Goal: Download file/media

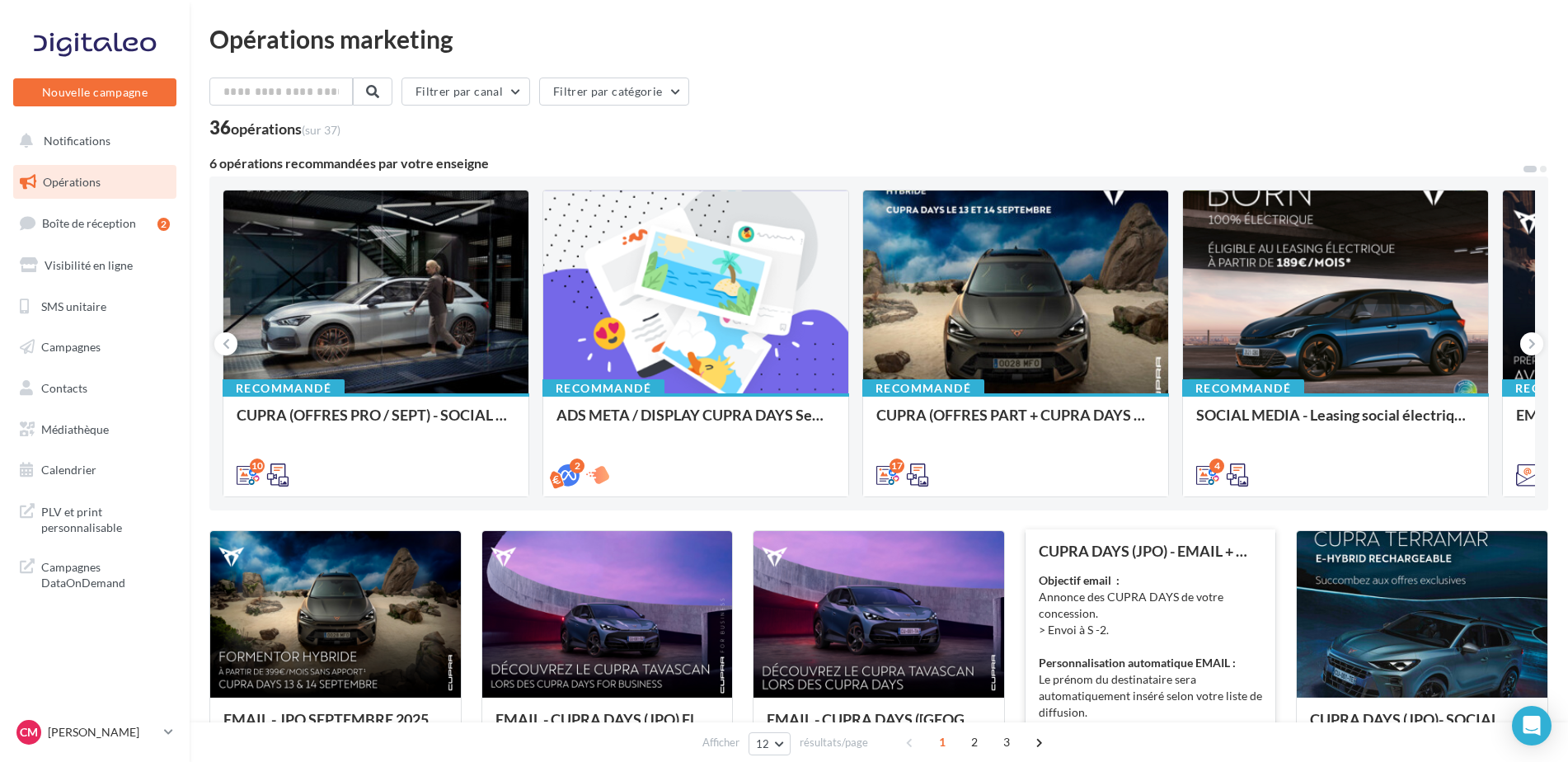
click at [1103, 599] on div "Objectif email : Annonce des CUPRA DAYS de votre concession. > Envoi à S -2. Pe…" at bounding box center [1151, 655] width 225 height 165
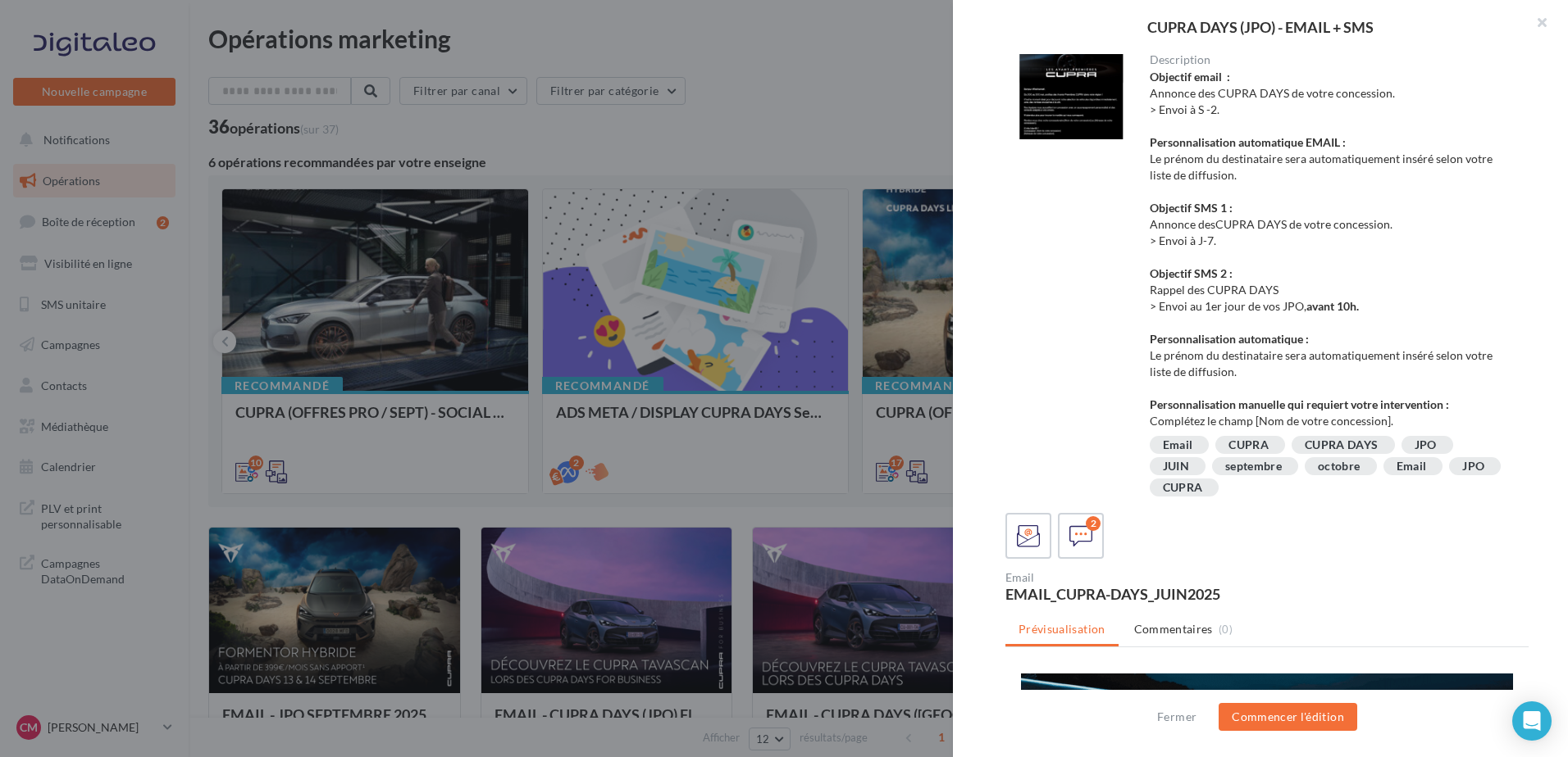
click at [1424, 275] on div "Objectif email : Annonce des CUPRA DAYS de votre concession. > Envoi à S -2. Pe…" at bounding box center [1332, 249] width 366 height 360
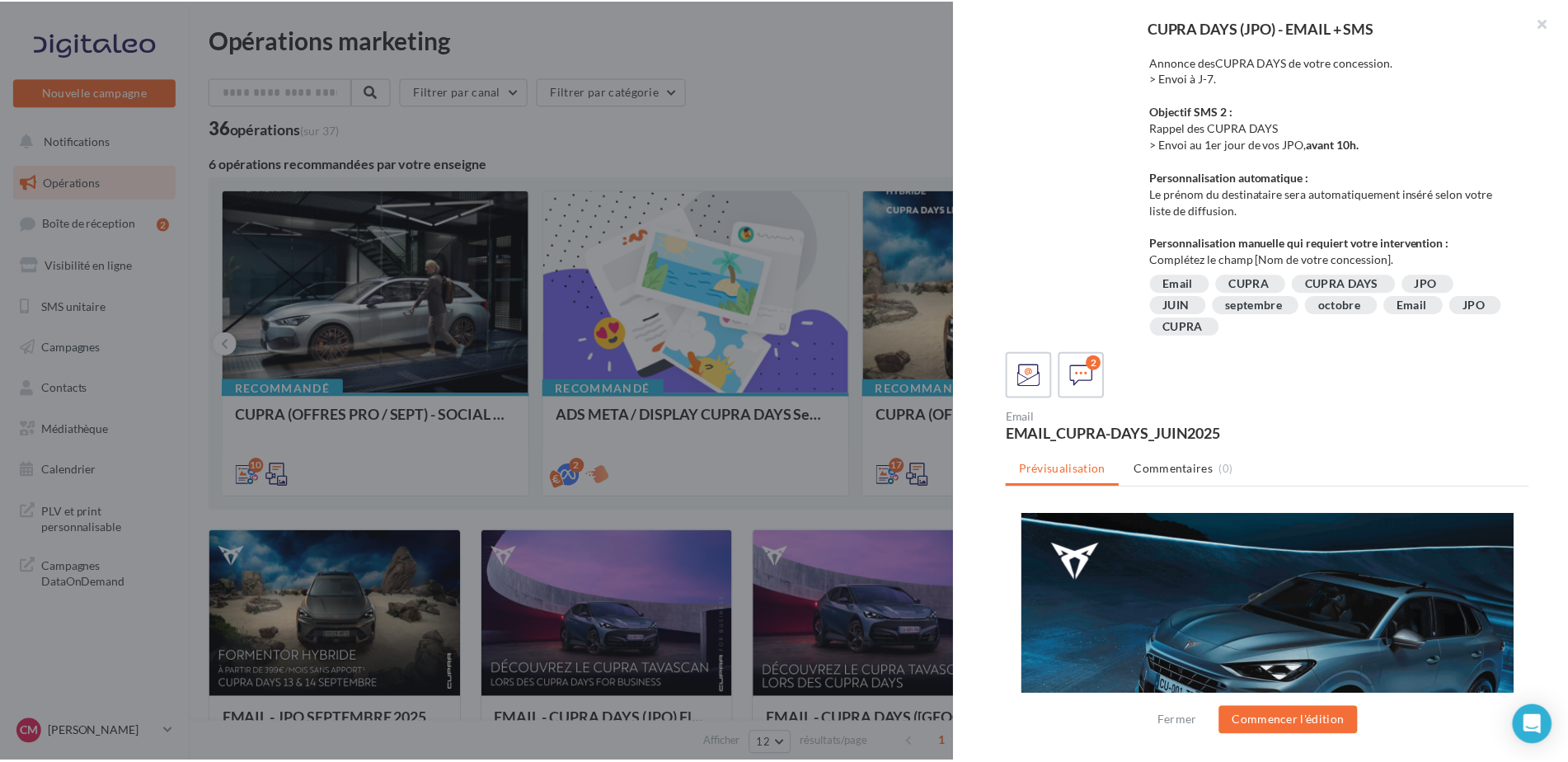
scroll to position [351, 0]
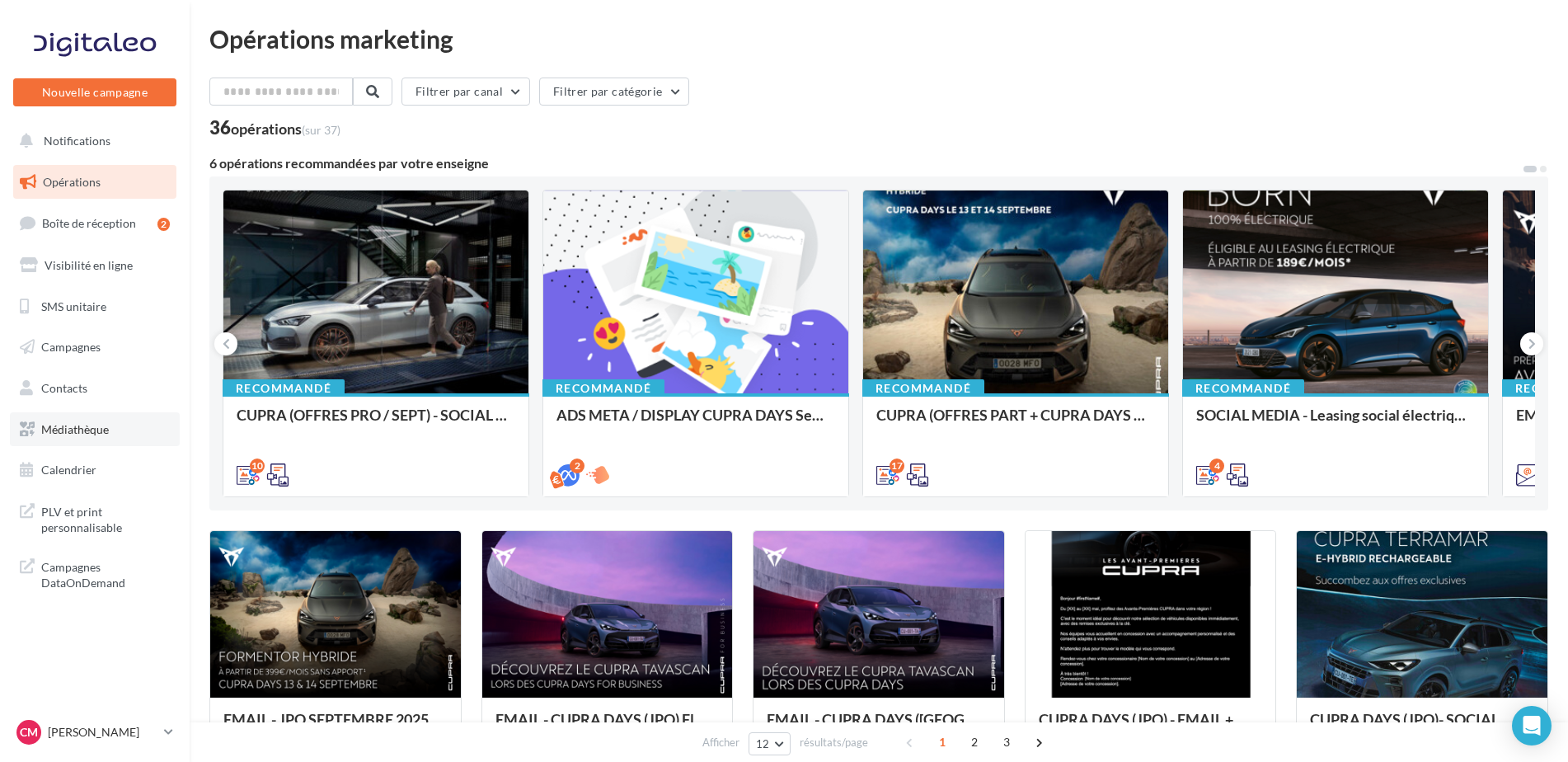
click at [87, 423] on span "Médiathèque" at bounding box center [75, 429] width 68 height 14
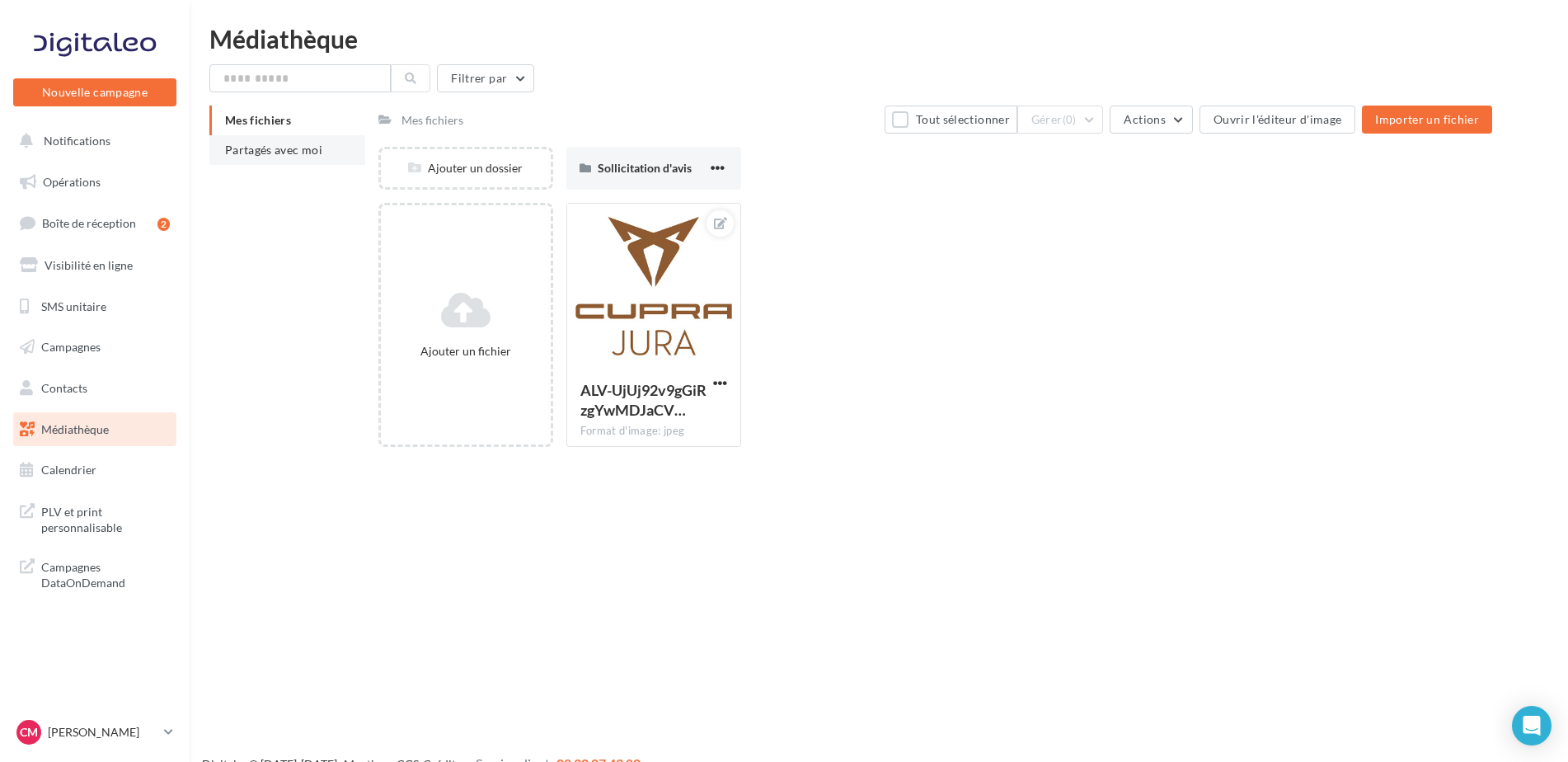
click at [280, 163] on li "Partagés avec moi" at bounding box center [288, 150] width 156 height 30
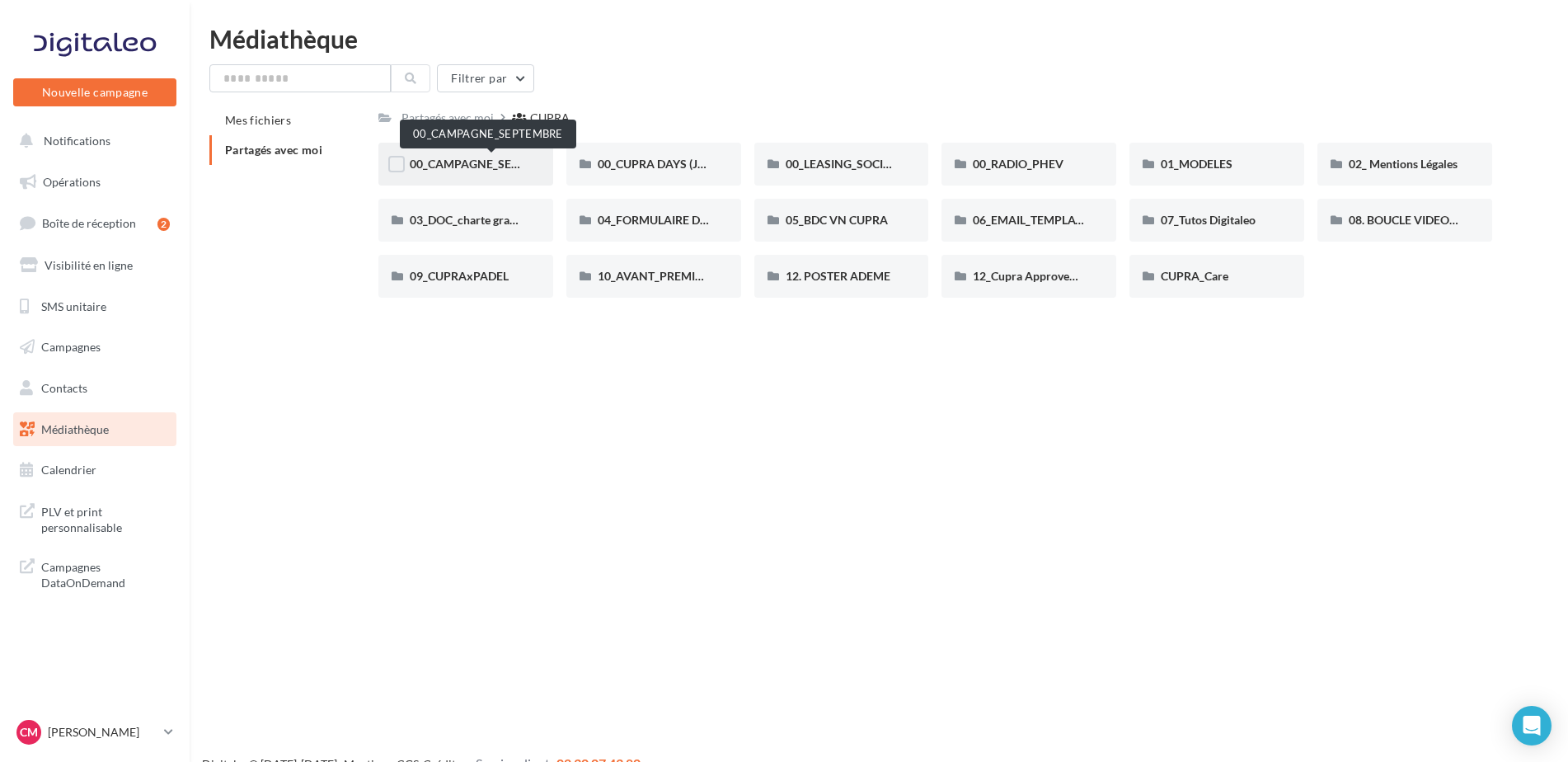
click at [495, 157] on span "00_CAMPAGNE_SEPTEMBRE" at bounding box center [487, 164] width 154 height 14
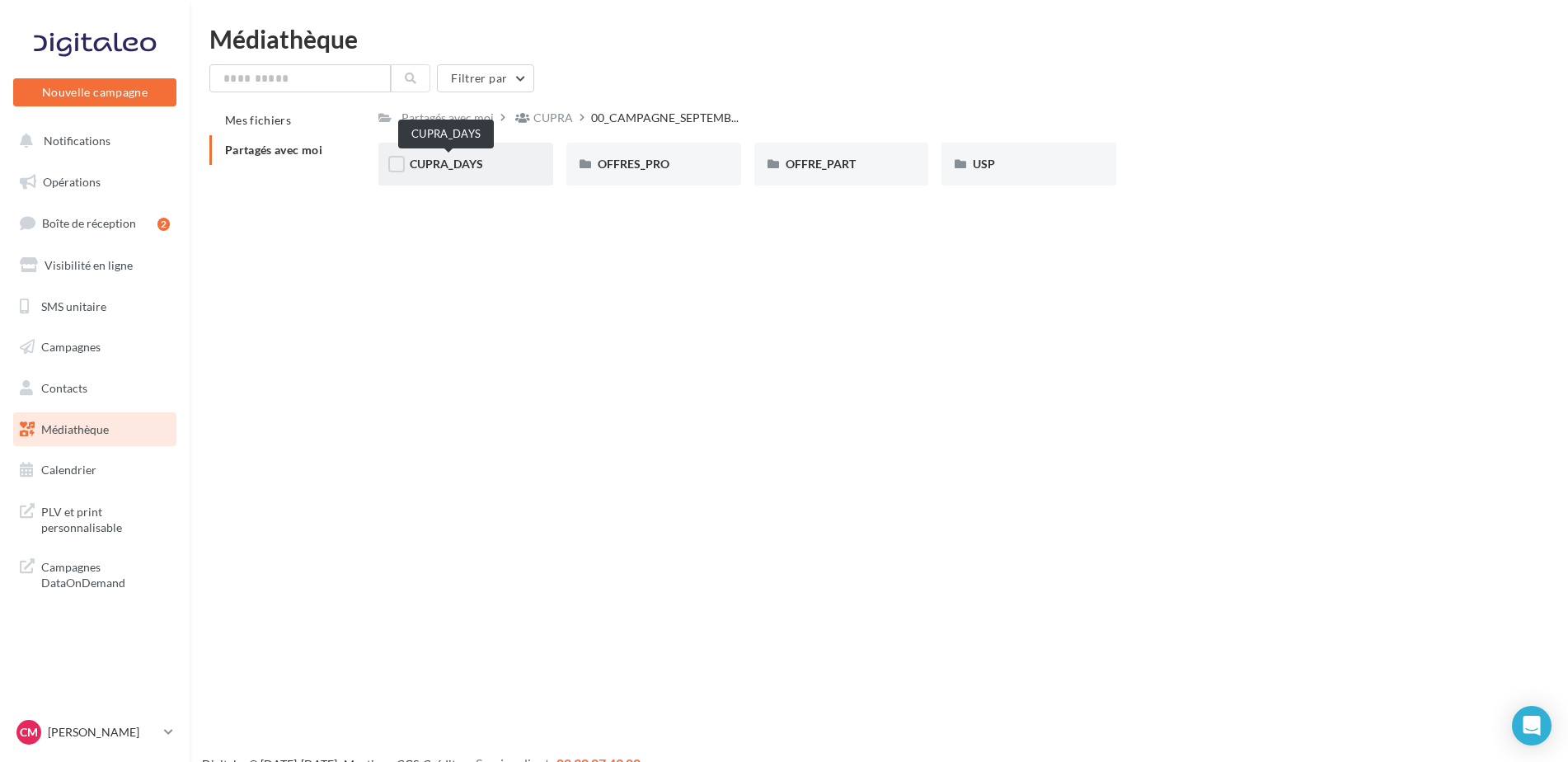
click at [475, 164] on span "CUPRA_DAYS" at bounding box center [447, 164] width 74 height 14
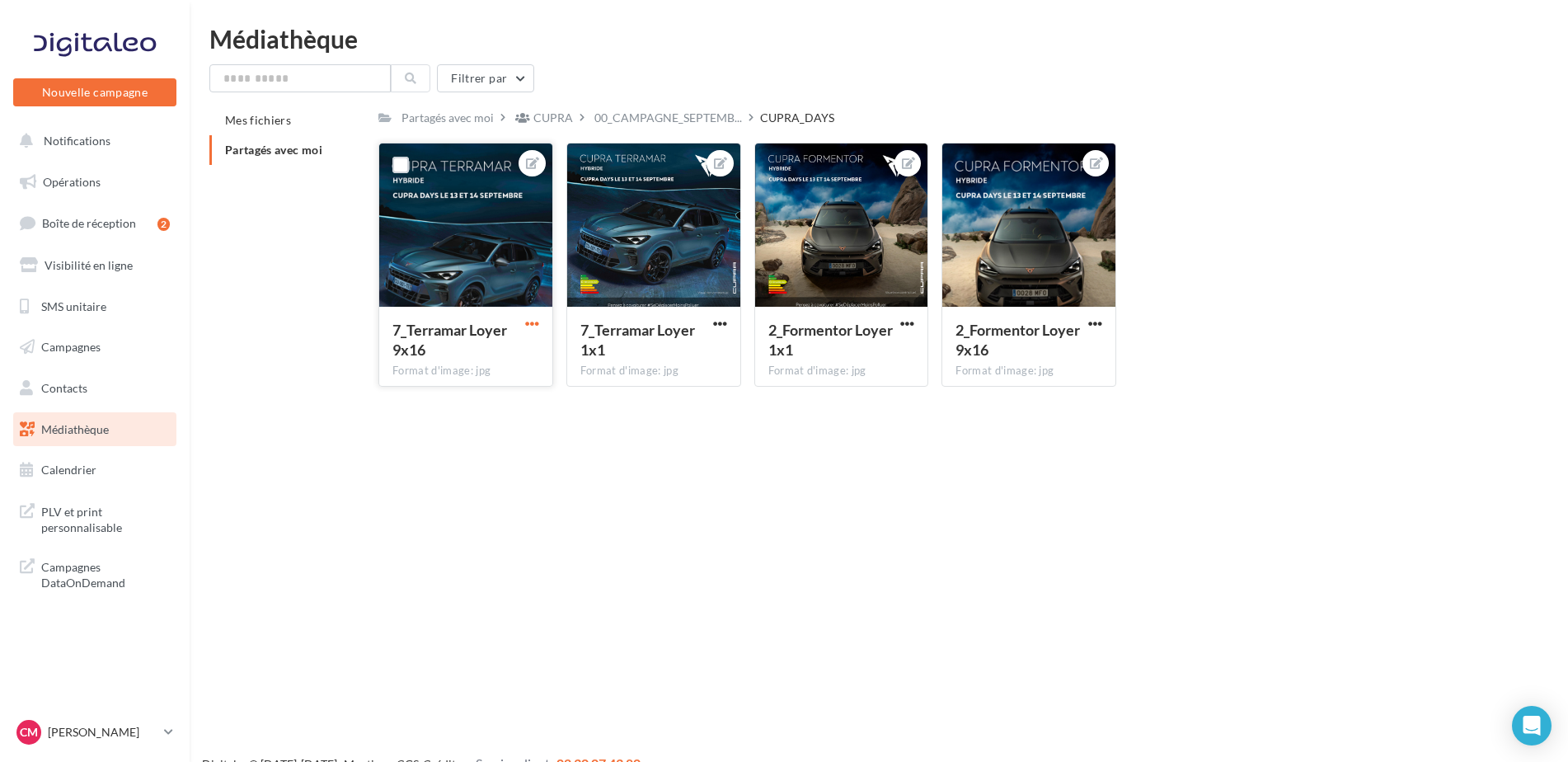
click at [533, 324] on span "button" at bounding box center [533, 324] width 14 height 14
drag, startPoint x: 498, startPoint y: 411, endPoint x: 707, endPoint y: 409, distance: 209.0
click at [498, 411] on button "Télécharger" at bounding box center [455, 399] width 174 height 43
click at [1108, 317] on div "2_Formentor [PERSON_NAME] 9x16 Format d'image: jpg" at bounding box center [1028, 346] width 173 height 77
click at [1092, 326] on span "button" at bounding box center [1095, 324] width 14 height 14
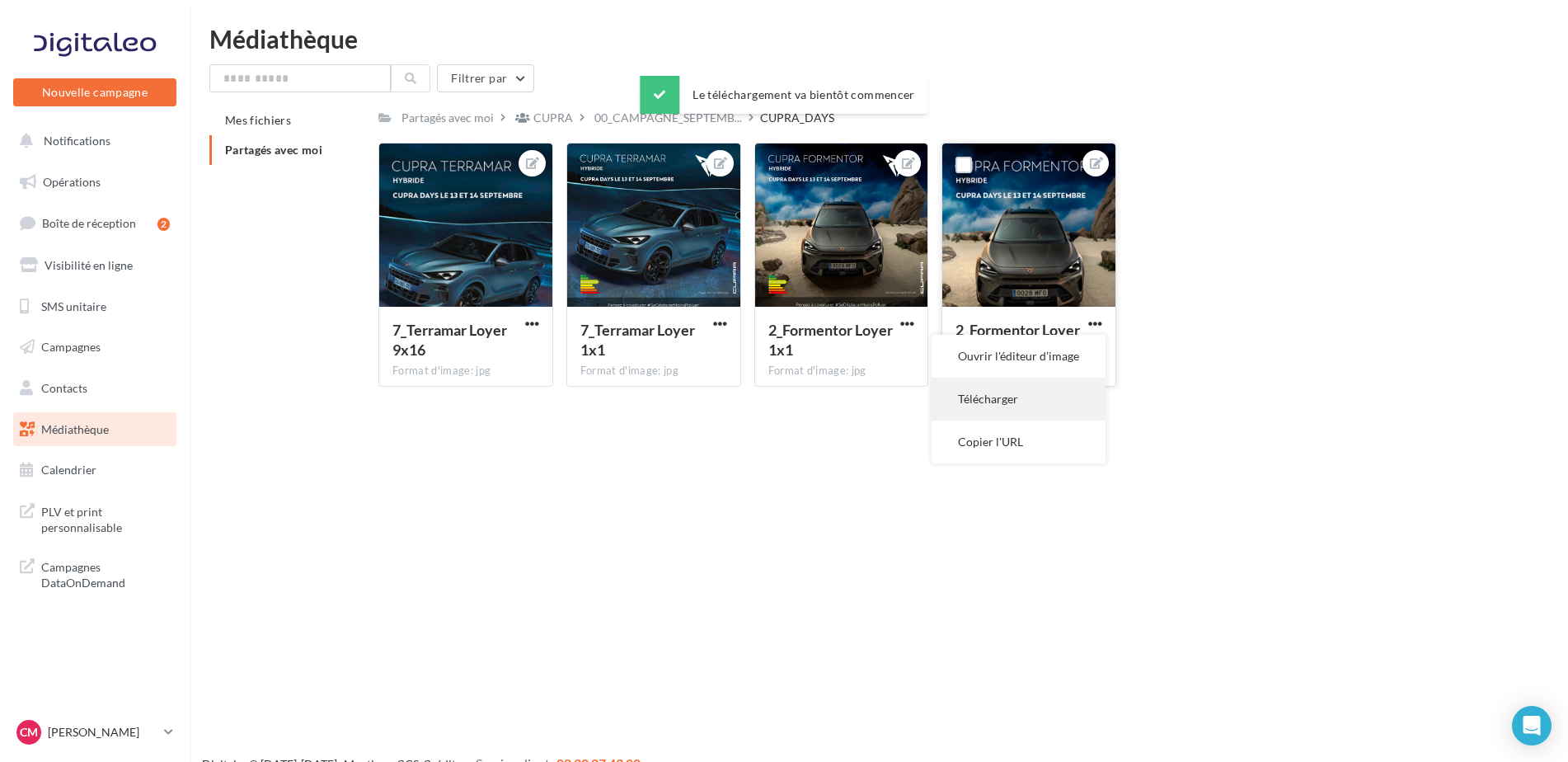
click at [999, 406] on button "Télécharger" at bounding box center [1019, 399] width 174 height 43
click at [134, 733] on p "[PERSON_NAME]" at bounding box center [103, 732] width 110 height 17
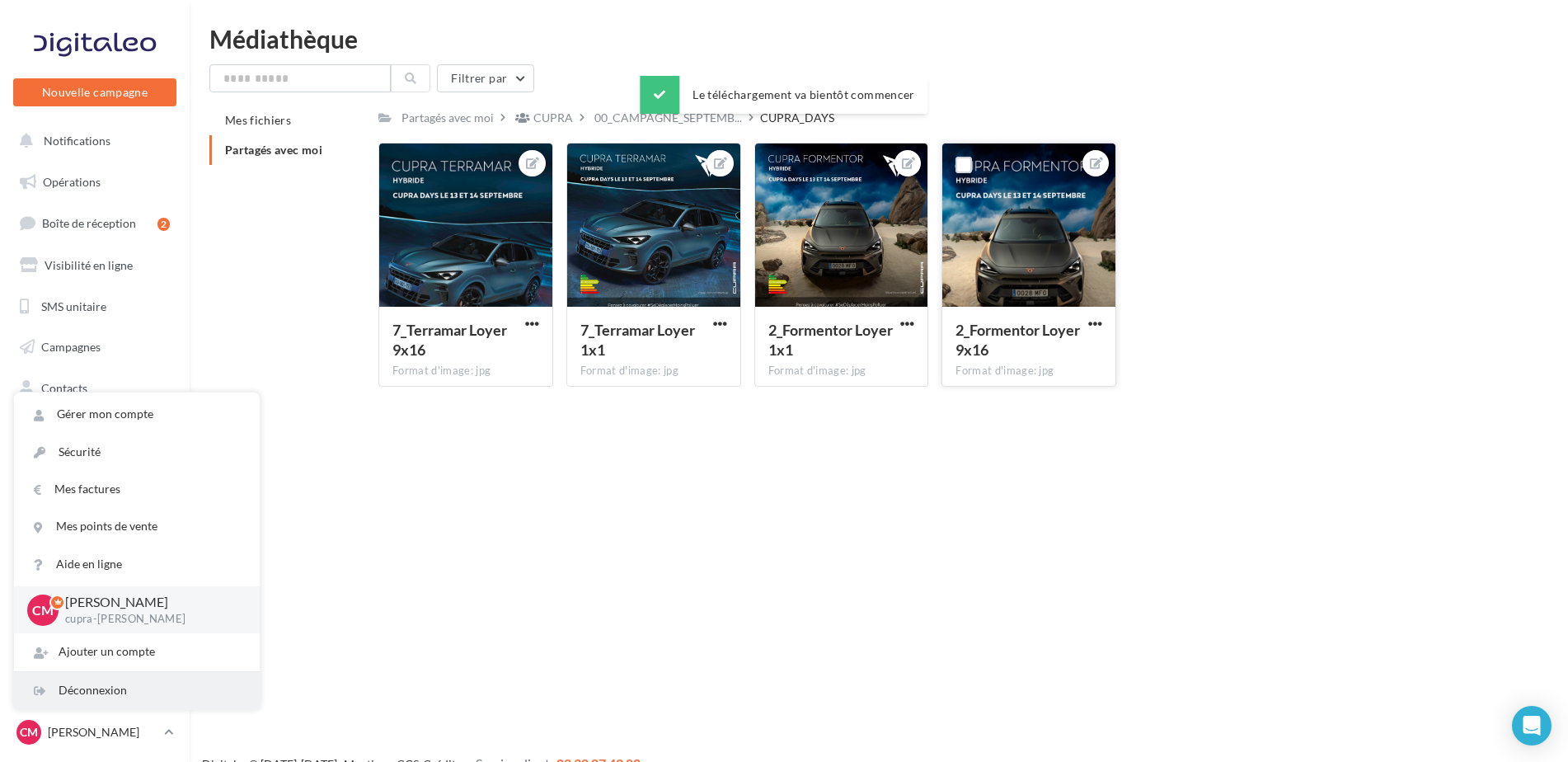
click at [114, 693] on div "Déconnexion" at bounding box center [137, 691] width 246 height 37
